Goal: Communication & Community: Answer question/provide support

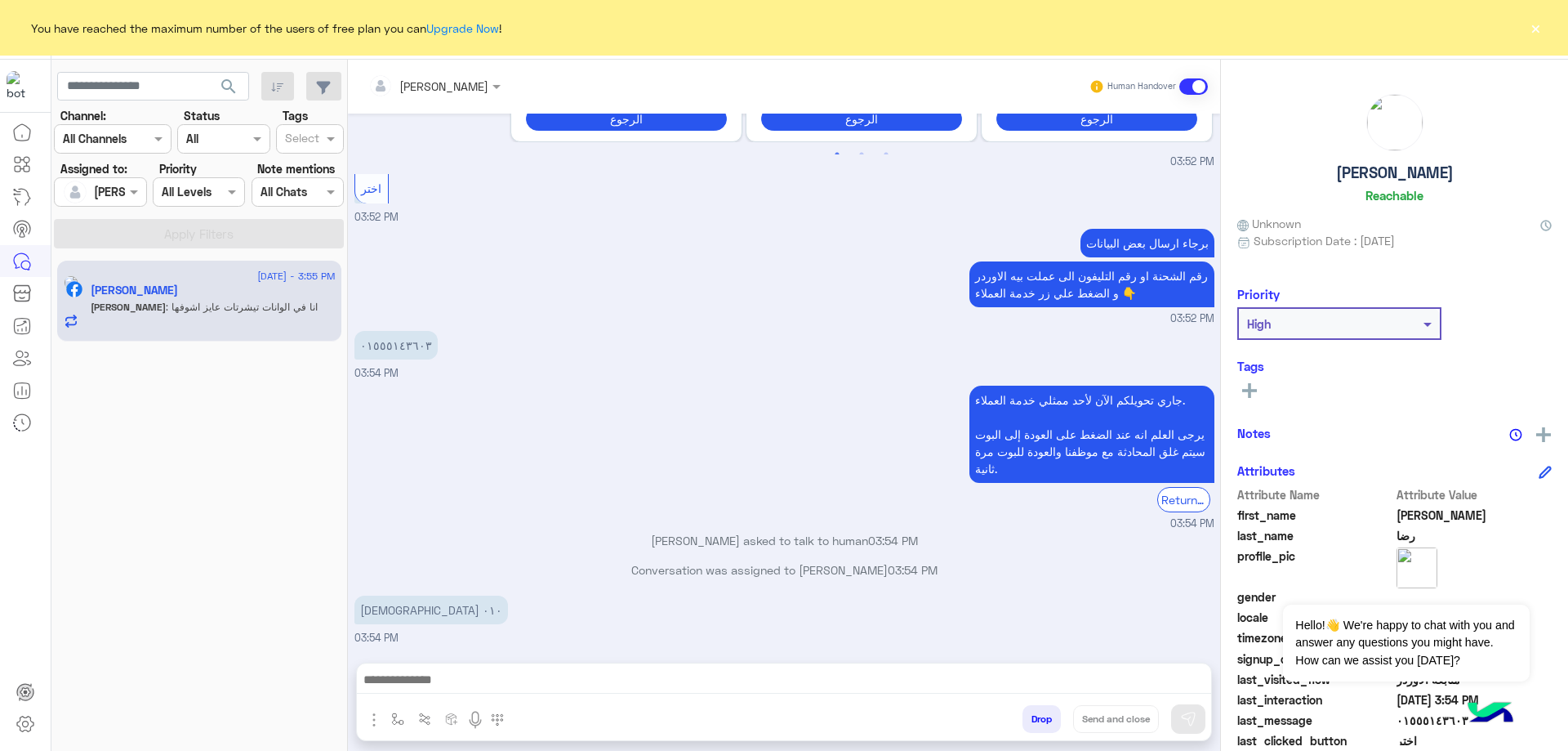
scroll to position [1587, 0]
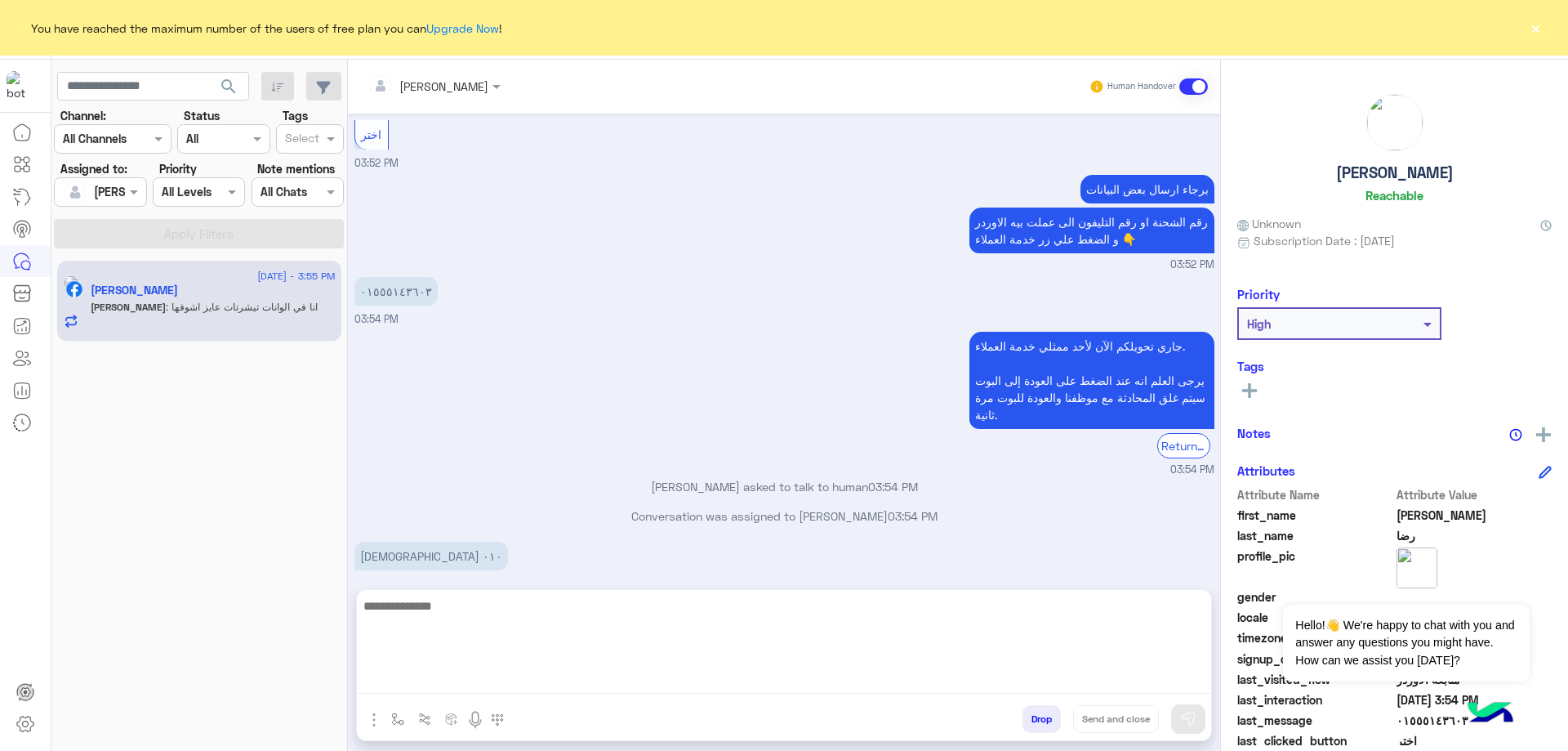
click at [495, 673] on textarea at bounding box center [784, 644] width 854 height 98
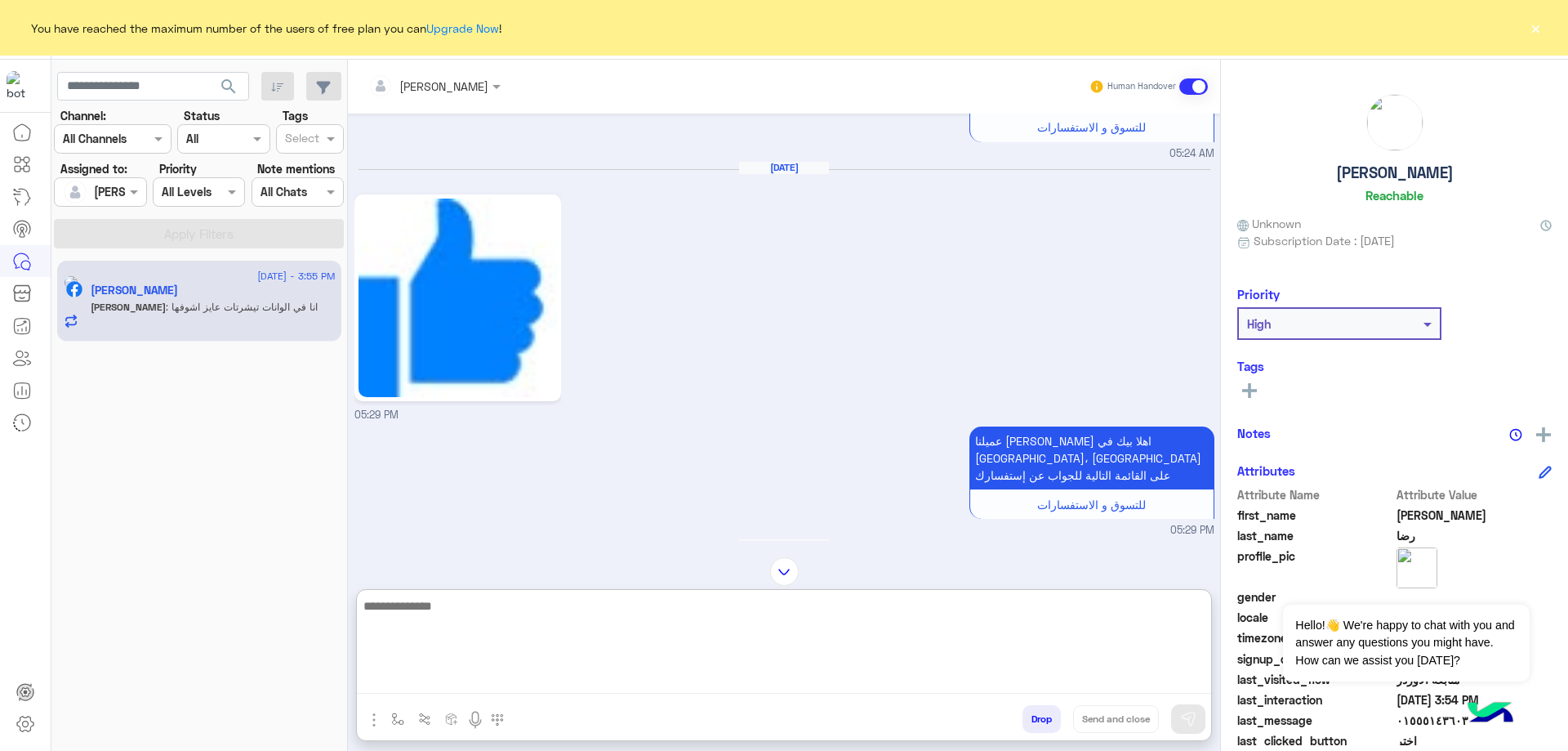
scroll to position [0, 0]
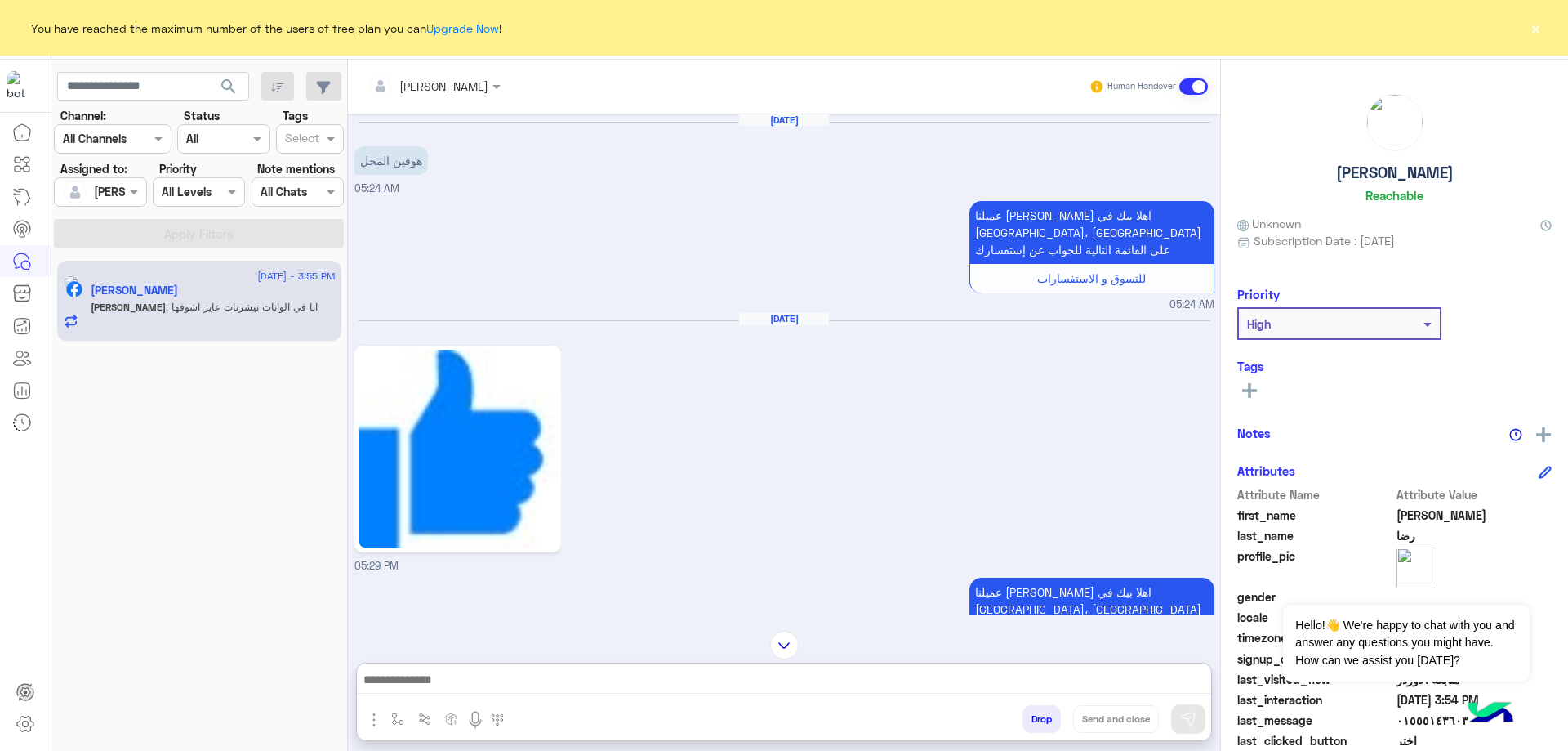
click at [1427, 171] on h5 "[PERSON_NAME]" at bounding box center [1395, 173] width 117 height 19
copy h5 "[PERSON_NAME]"
click at [430, 91] on input "text" at bounding box center [413, 86] width 89 height 17
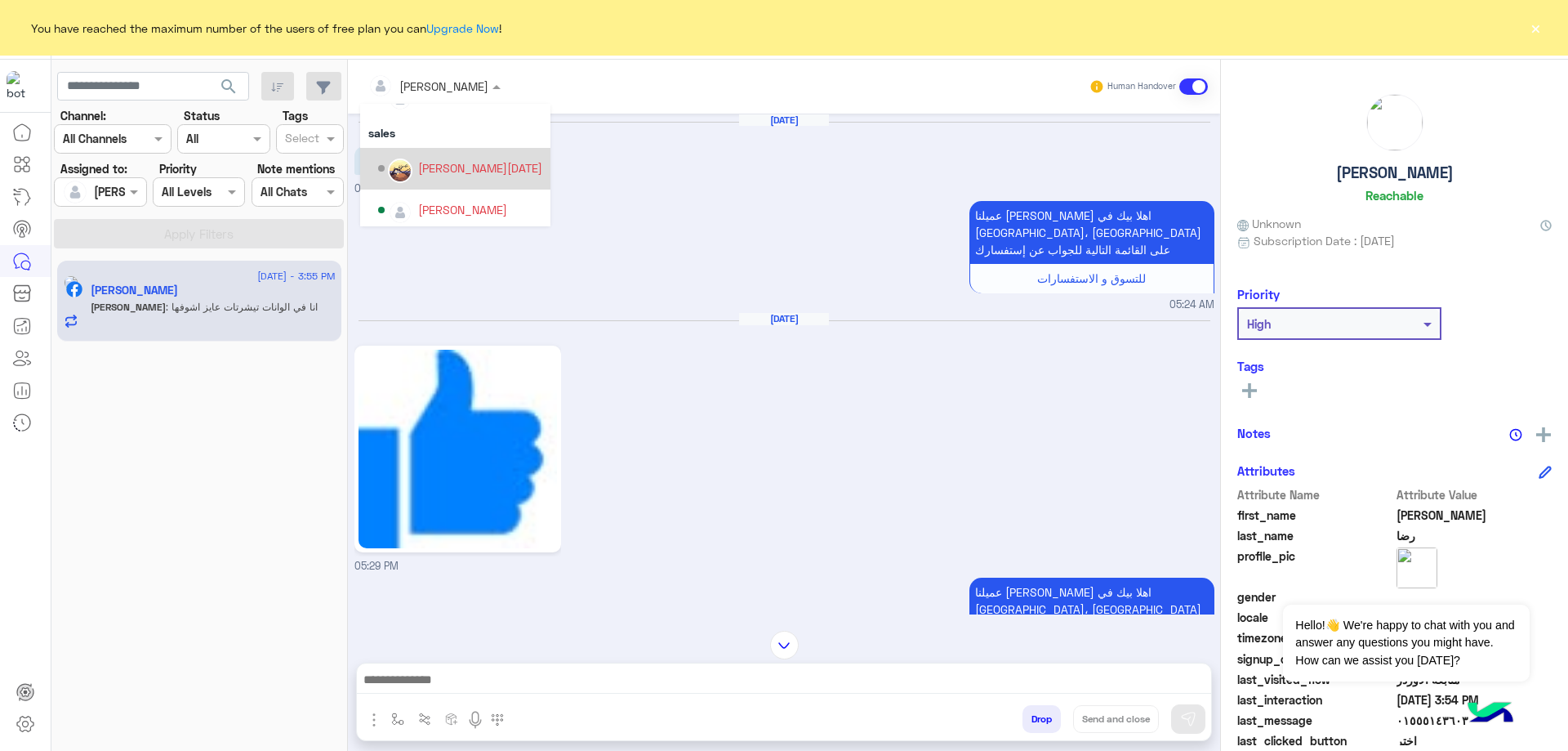
scroll to position [146, 0]
click at [467, 207] on div "[PERSON_NAME]" at bounding box center [462, 204] width 89 height 17
